Goal: Task Accomplishment & Management: Complete application form

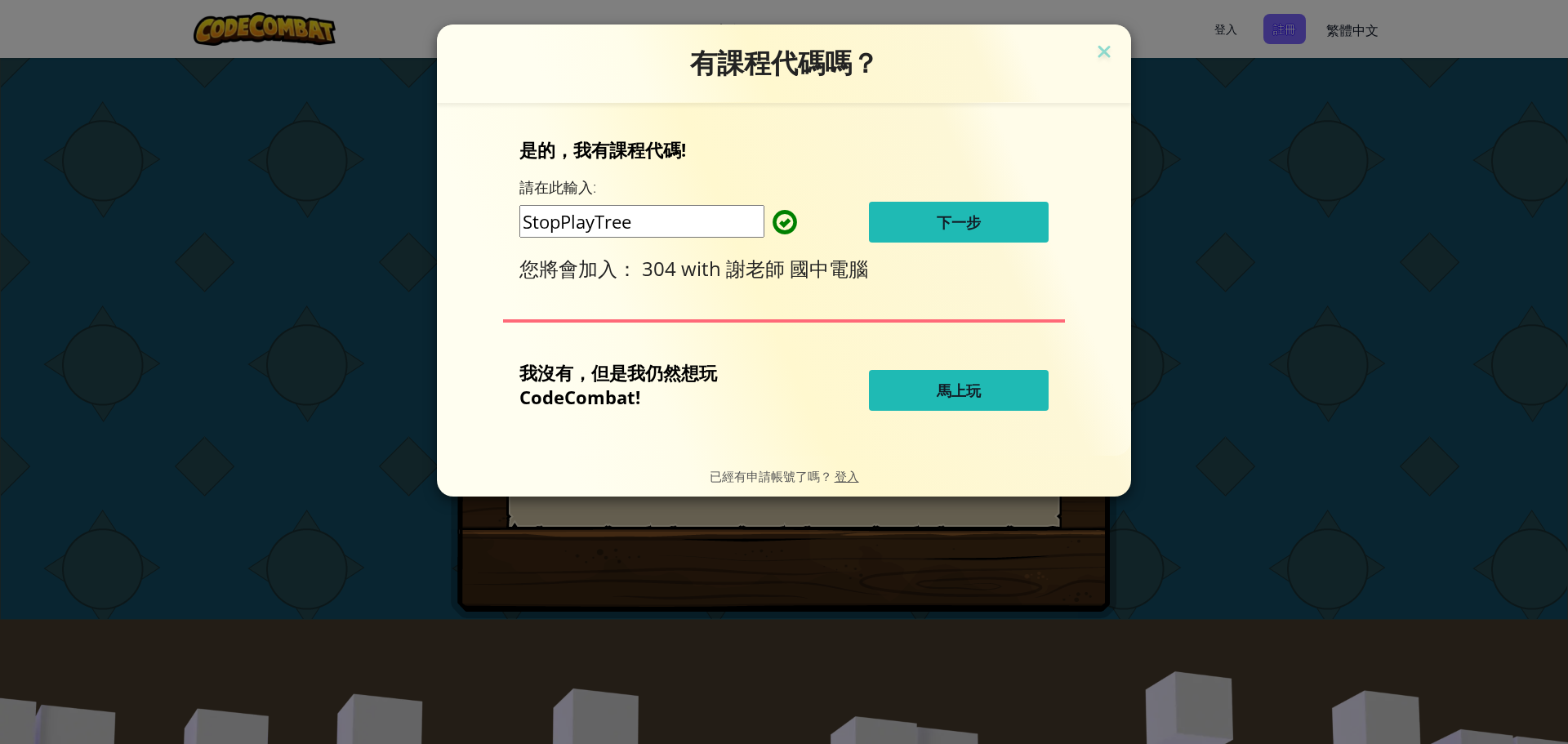
click at [974, 220] on span "下一步" at bounding box center [959, 222] width 44 height 20
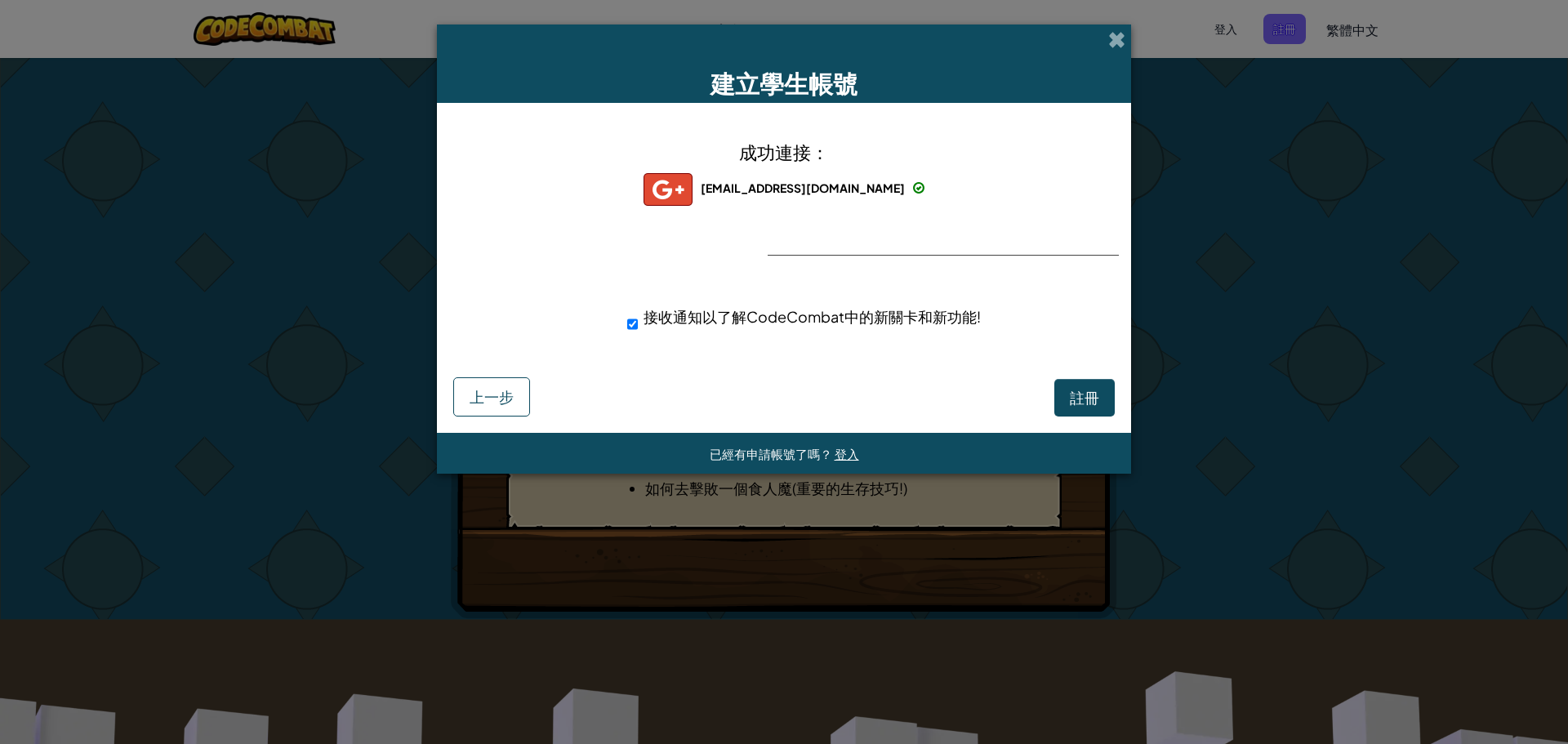
click at [826, 237] on div "成功連接： [EMAIL_ADDRESS][DOMAIN_NAME] [EMAIL_ADDRESS][DOMAIN_NAME] s07069+gplus 接收…" at bounding box center [784, 246] width 654 height 255
click at [845, 245] on div "成功連接： [EMAIL_ADDRESS][DOMAIN_NAME] [EMAIL_ADDRESS][DOMAIN_NAME] s07069+gplus 接收…" at bounding box center [784, 246] width 654 height 255
click at [847, 239] on div "成功連接： [EMAIL_ADDRESS][DOMAIN_NAME] [EMAIL_ADDRESS][DOMAIN_NAME] s07069+gplus 接收…" at bounding box center [784, 246] width 654 height 255
click at [847, 239] on div "成功連接： [EMAIL_ADDRESS][DOMAIN_NAME] [EMAIL_ADDRESS][DOMAIN_NAME] s07069+gplus 接收…" at bounding box center [784, 246] width 654 height 255
click at [848, 236] on div "成功連接： [EMAIL_ADDRESS][DOMAIN_NAME] [EMAIL_ADDRESS][DOMAIN_NAME] s07069+gplus 接收…" at bounding box center [784, 246] width 654 height 255
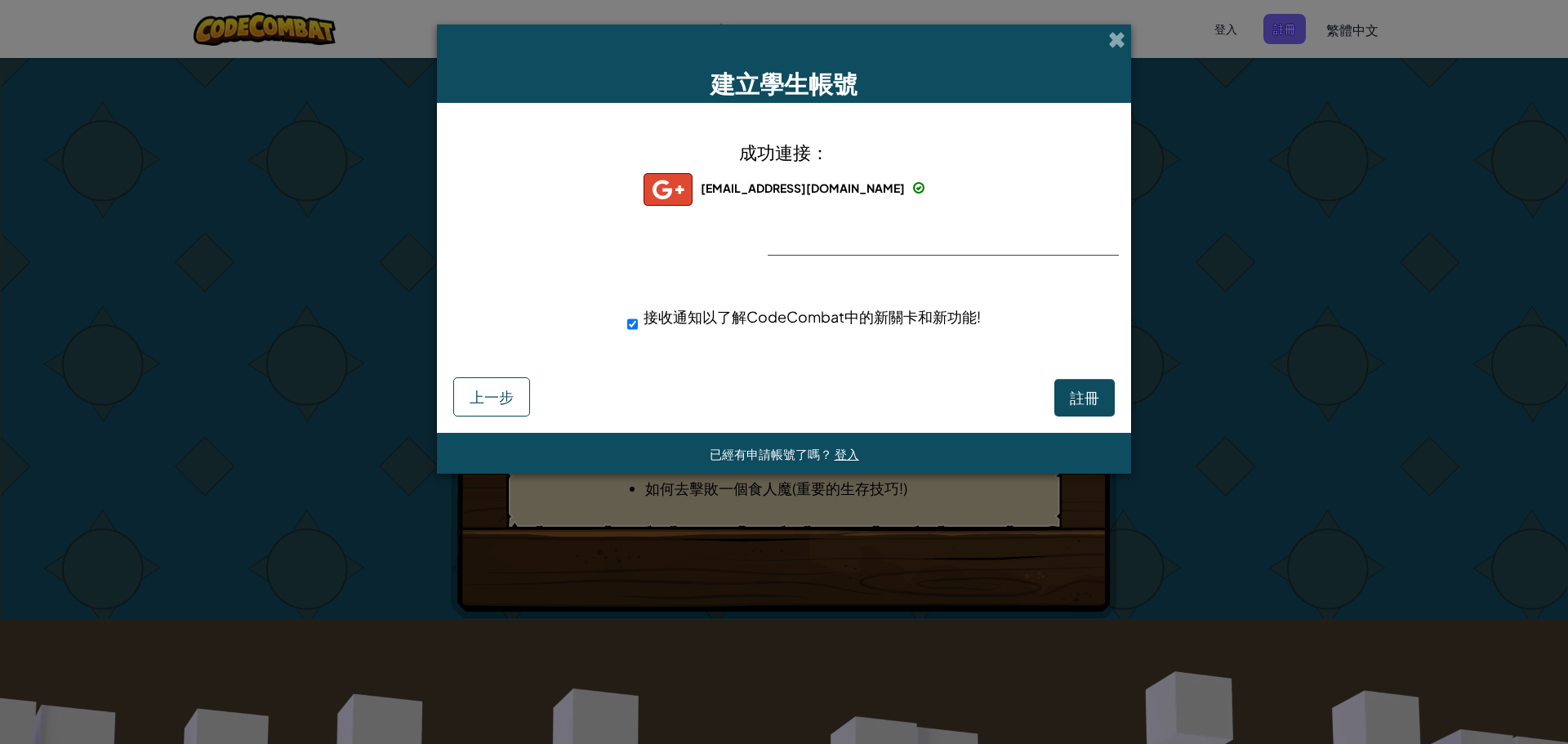
click at [847, 236] on div "成功連接： [EMAIL_ADDRESS][DOMAIN_NAME] [EMAIL_ADDRESS][DOMAIN_NAME] s07069+gplus 接收…" at bounding box center [784, 246] width 654 height 255
click at [845, 240] on div "成功連接： [EMAIL_ADDRESS][DOMAIN_NAME] [EMAIL_ADDRESS][DOMAIN_NAME] s07069+gplus 接收…" at bounding box center [784, 246] width 654 height 255
drag, startPoint x: 845, startPoint y: 240, endPoint x: 833, endPoint y: 245, distance: 13.0
click at [843, 240] on div "成功連接： [EMAIL_ADDRESS][DOMAIN_NAME] [EMAIL_ADDRESS][DOMAIN_NAME] s07069+gplus 接收…" at bounding box center [784, 246] width 654 height 255
click at [822, 246] on div "成功連接： [EMAIL_ADDRESS][DOMAIN_NAME] [EMAIL_ADDRESS][DOMAIN_NAME] s07069+gplus 接收…" at bounding box center [784, 246] width 654 height 255
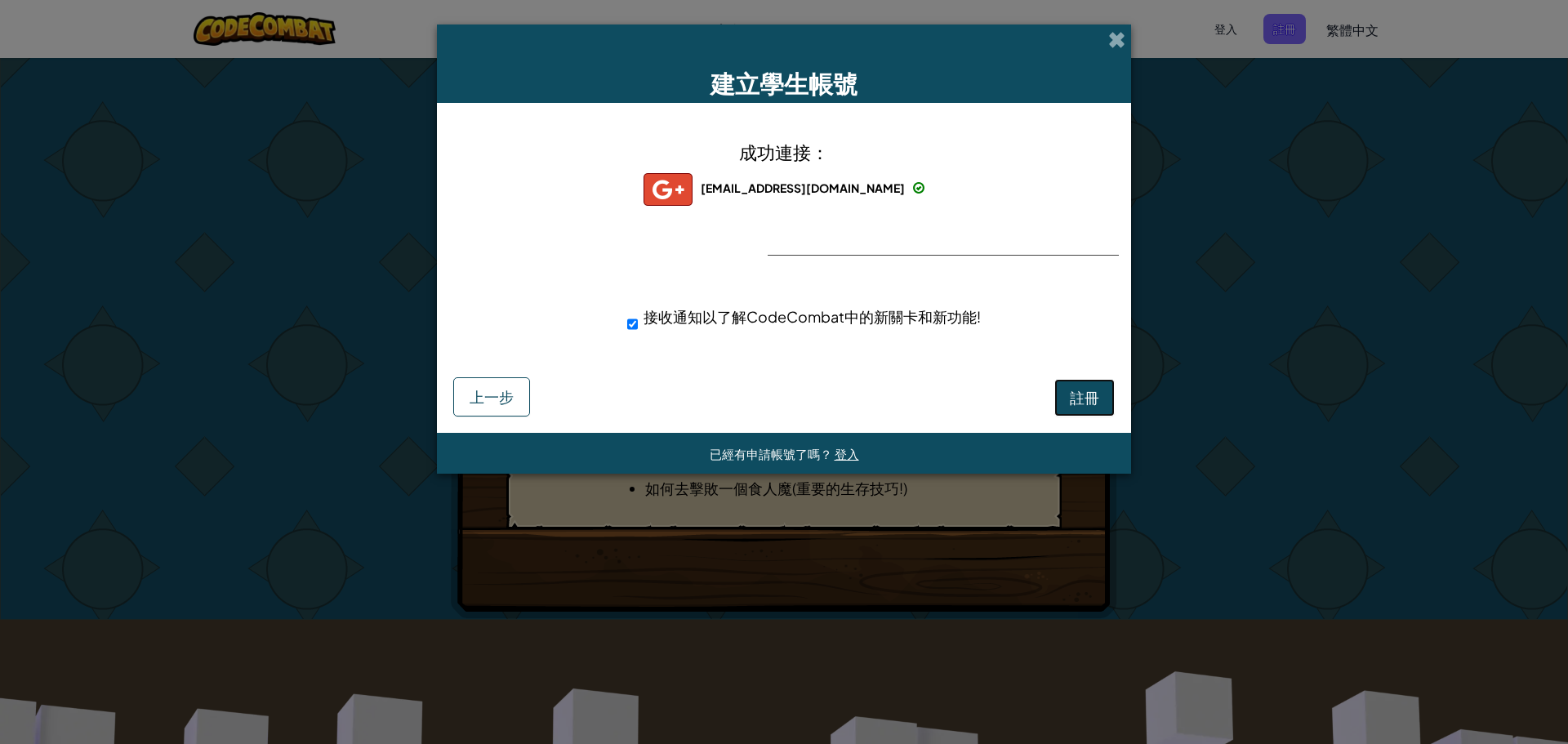
click at [1087, 396] on span "註冊" at bounding box center [1084, 397] width 30 height 19
click at [1087, 396] on button "註冊" at bounding box center [1084, 398] width 61 height 37
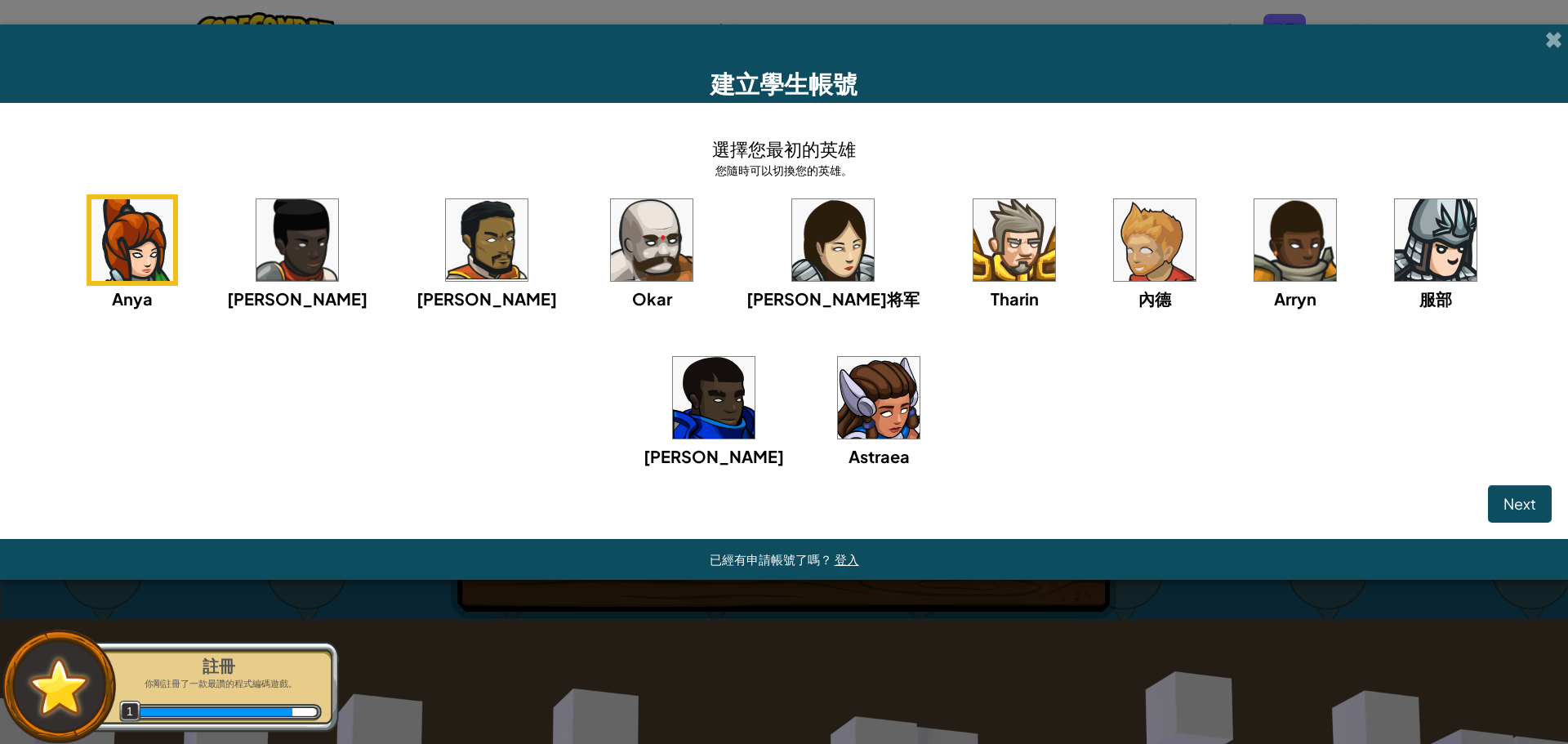
click at [793, 250] on img at bounding box center [833, 240] width 82 height 82
